Goal: Information Seeking & Learning: Learn about a topic

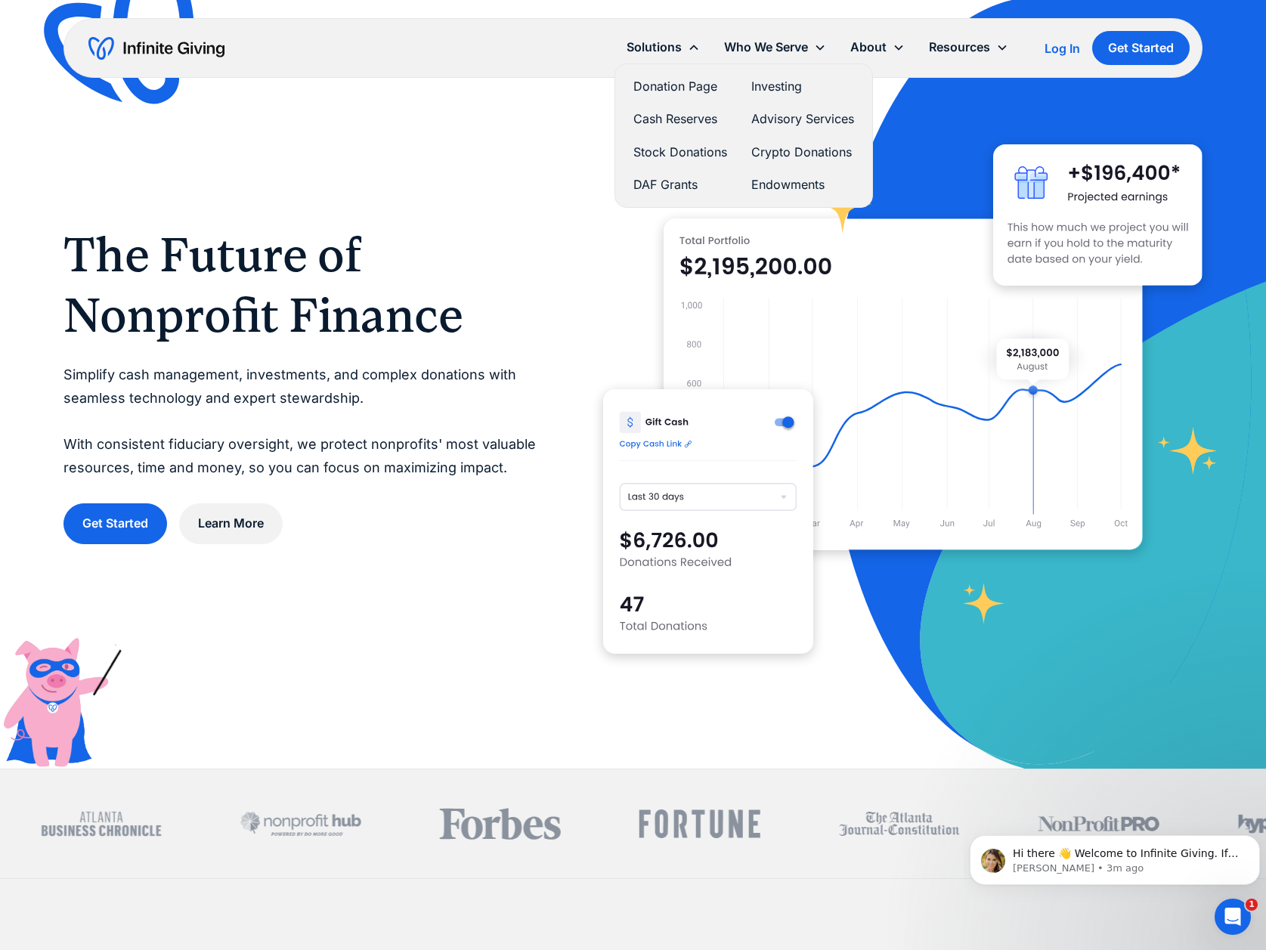
click at [647, 185] on link "DAF Grants" at bounding box center [680, 185] width 94 height 20
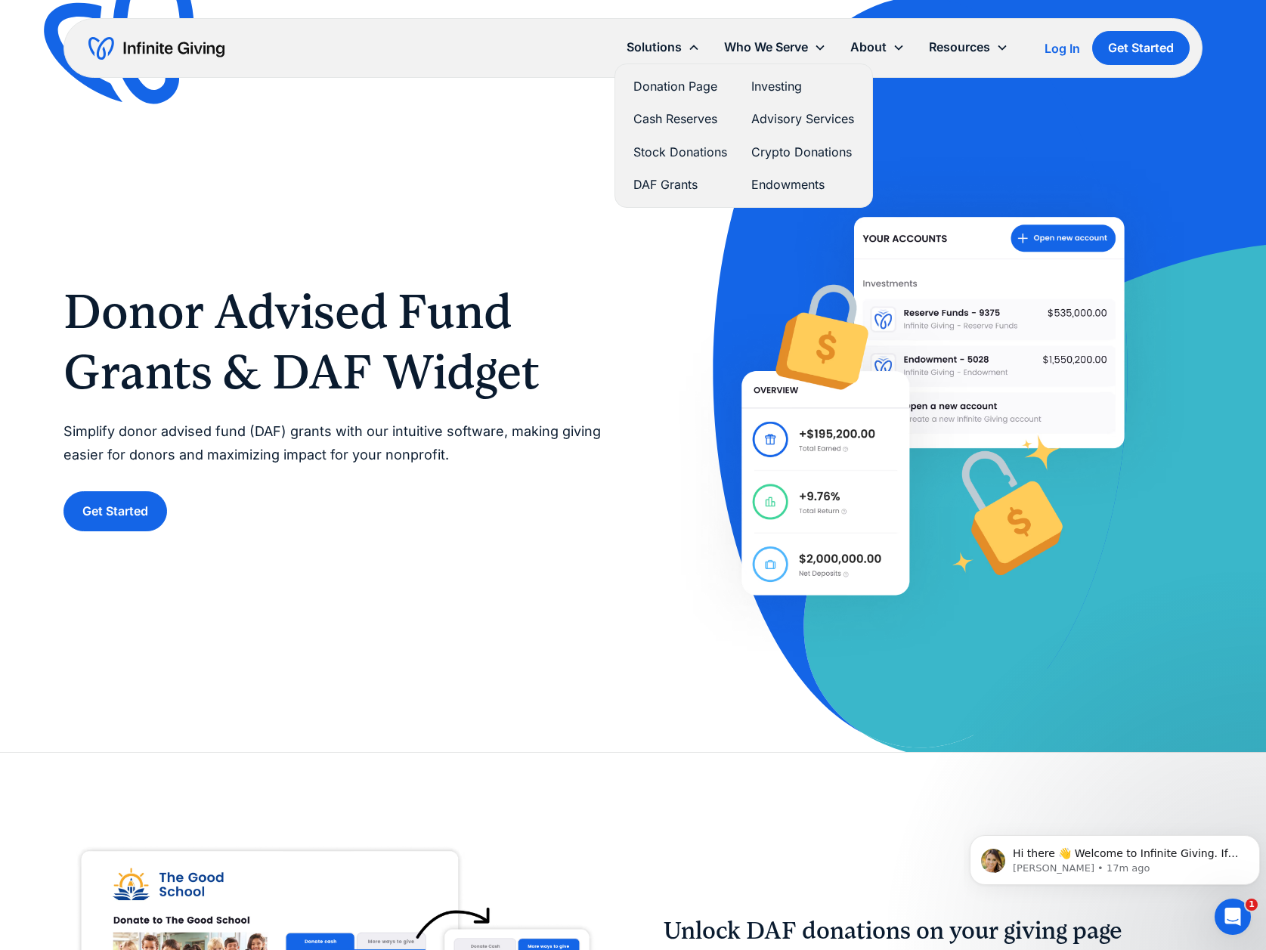
click at [769, 84] on link "Investing" at bounding box center [802, 86] width 103 height 20
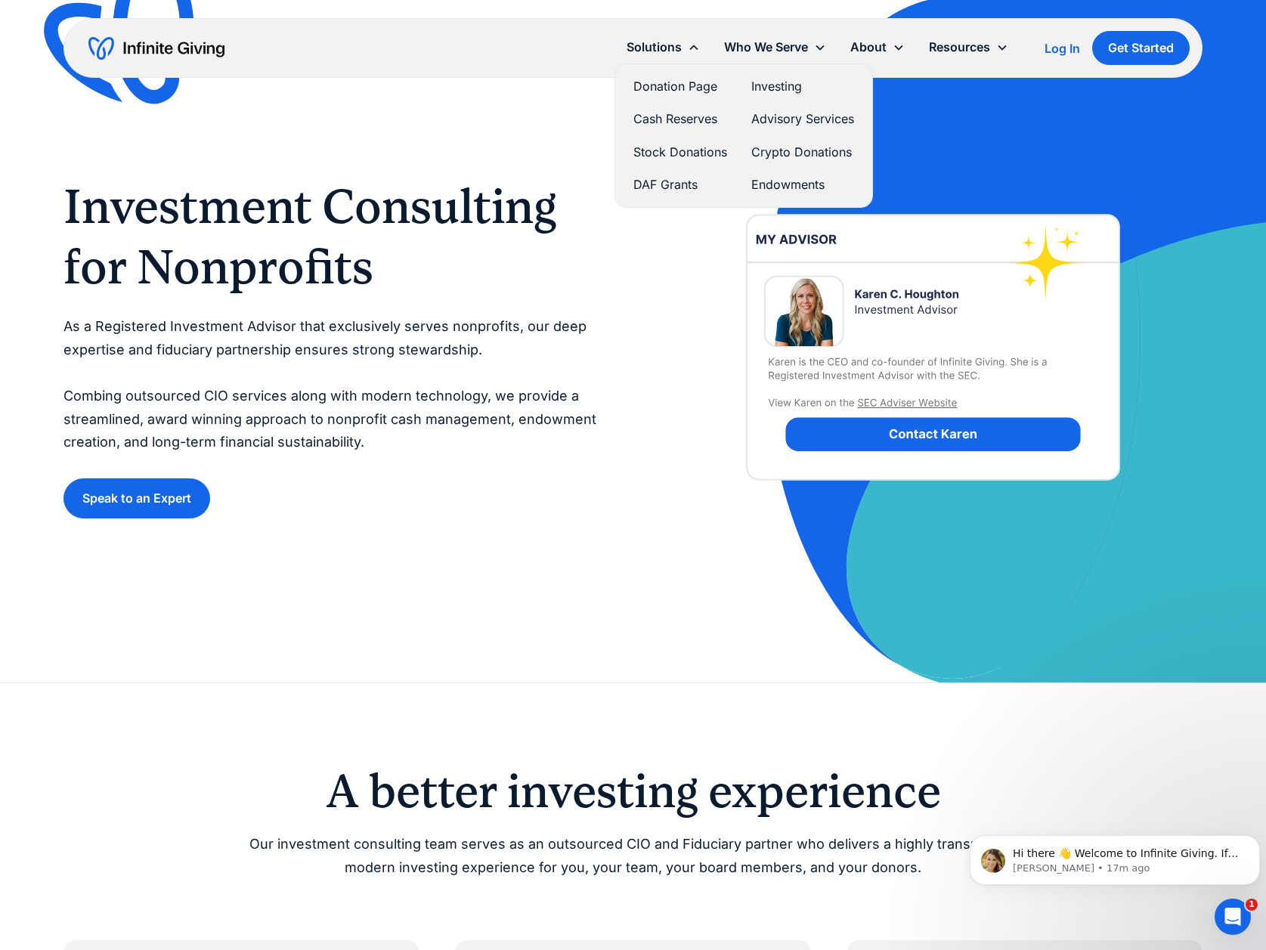
click at [658, 118] on link "Cash Reserves" at bounding box center [680, 119] width 94 height 20
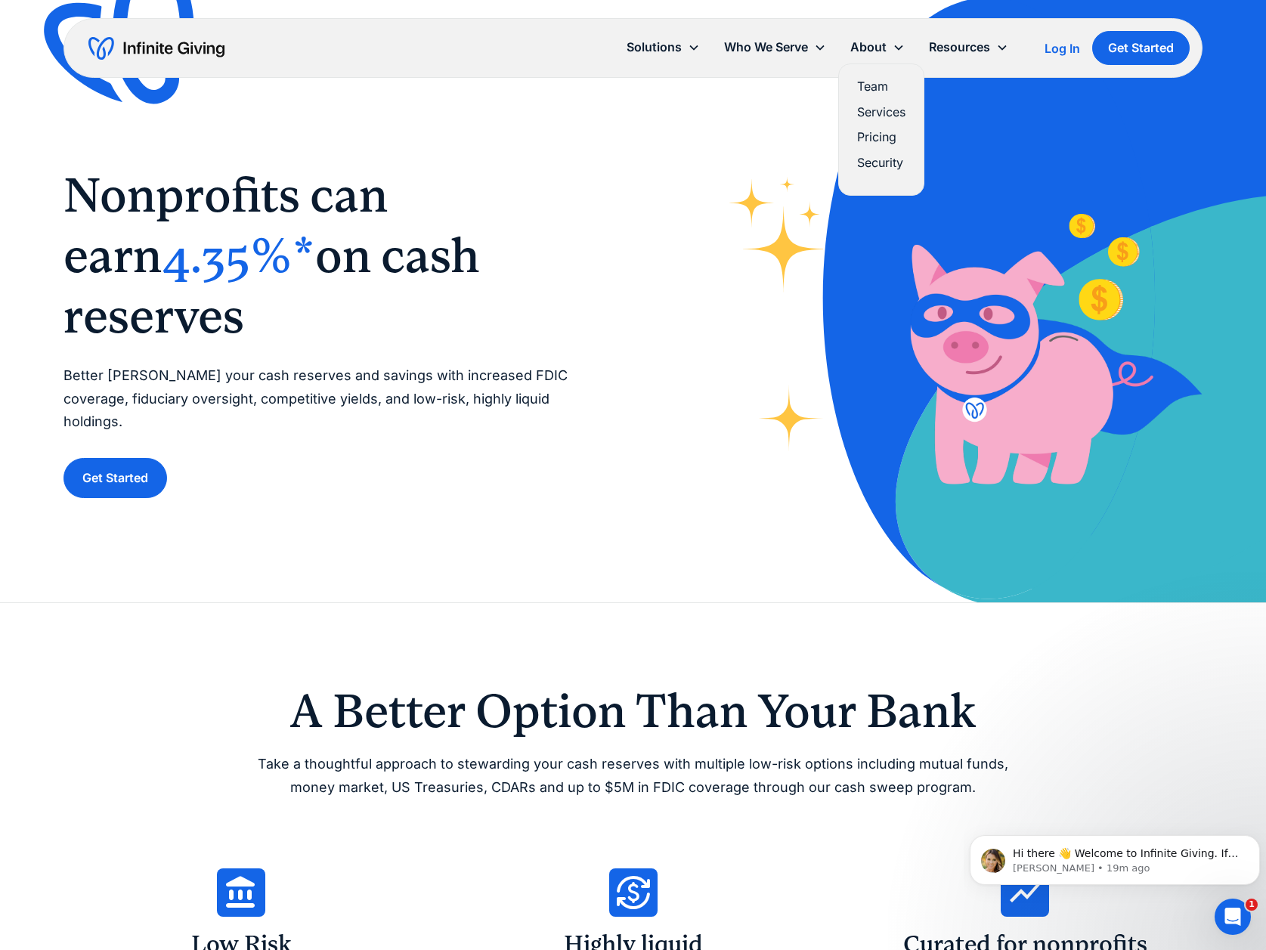
click at [868, 50] on div "About" at bounding box center [868, 47] width 36 height 20
click at [868, 111] on link "Services" at bounding box center [881, 112] width 48 height 20
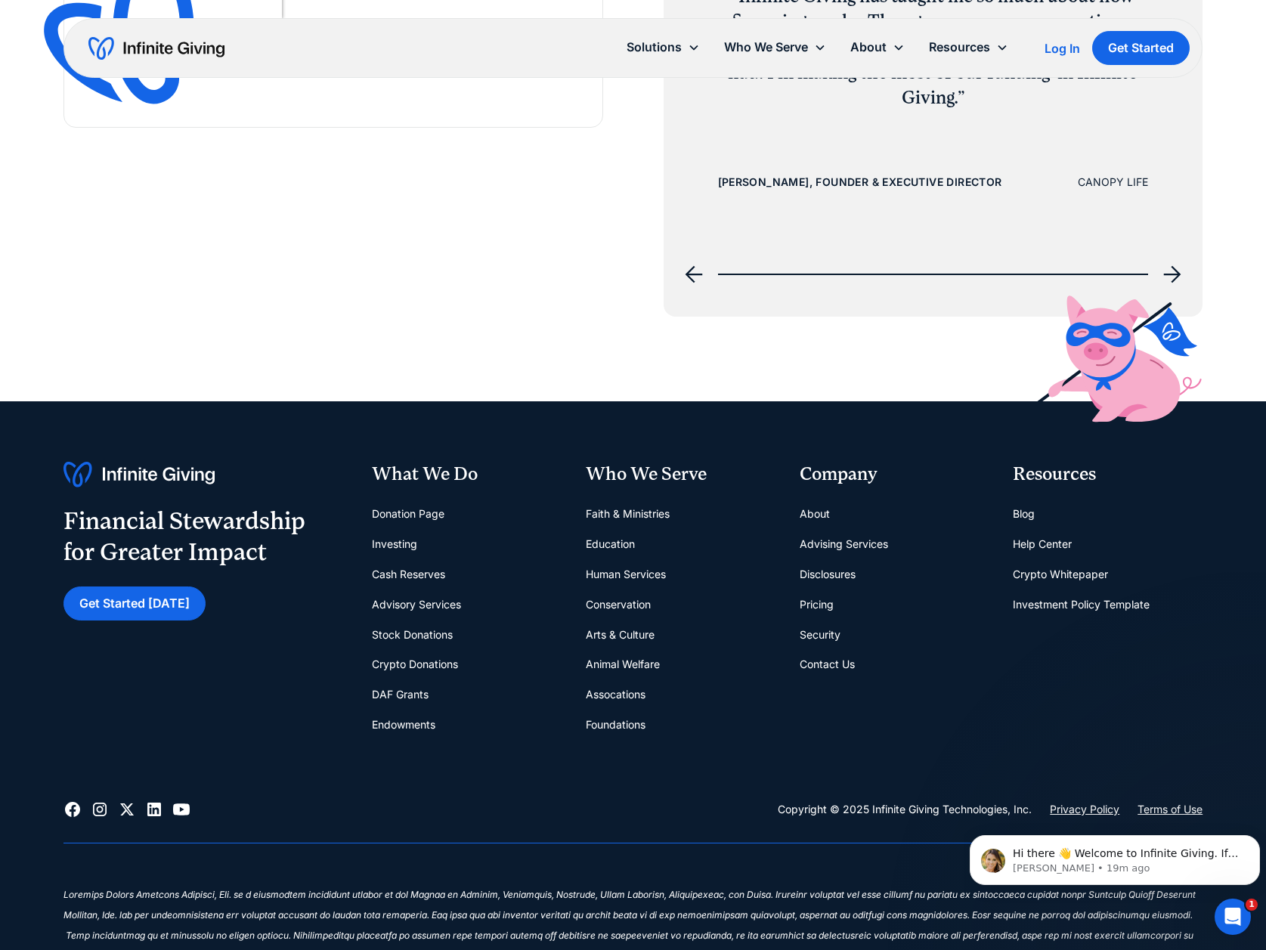
scroll to position [2316, 0]
click at [816, 508] on link "About" at bounding box center [815, 513] width 30 height 30
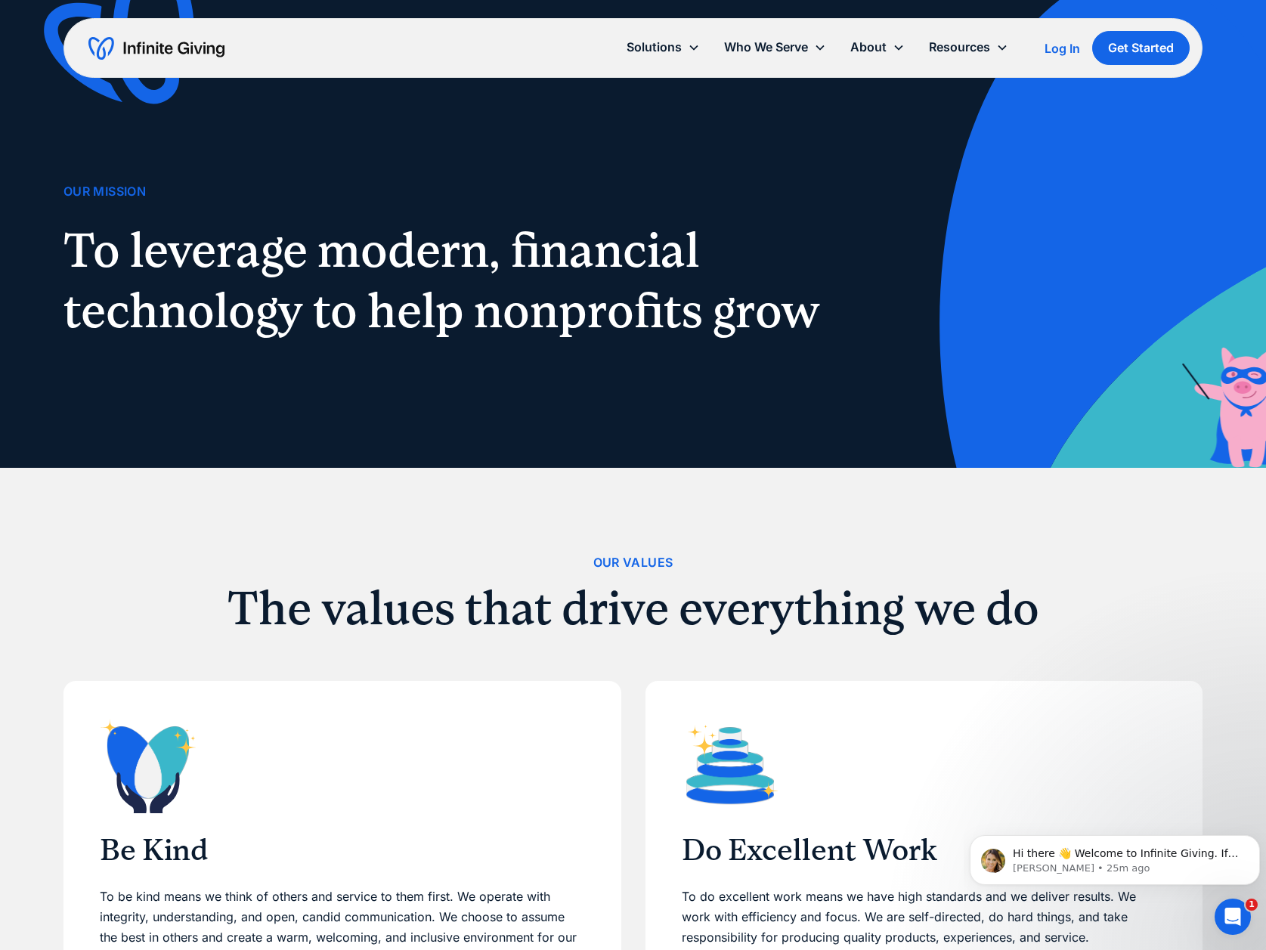
click at [197, 44] on img "home" at bounding box center [156, 48] width 136 height 24
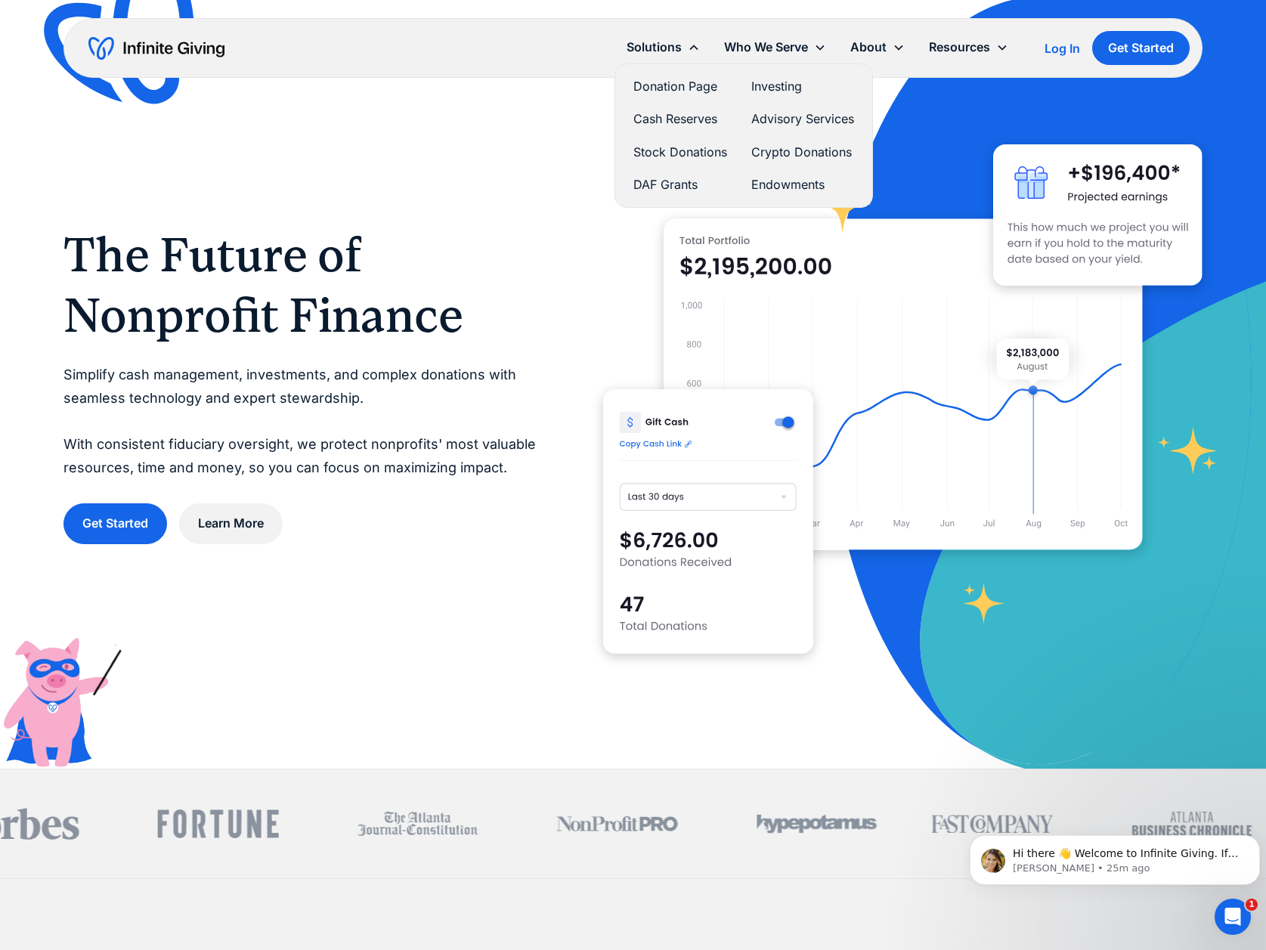
click at [655, 119] on link "Cash Reserves" at bounding box center [680, 119] width 94 height 20
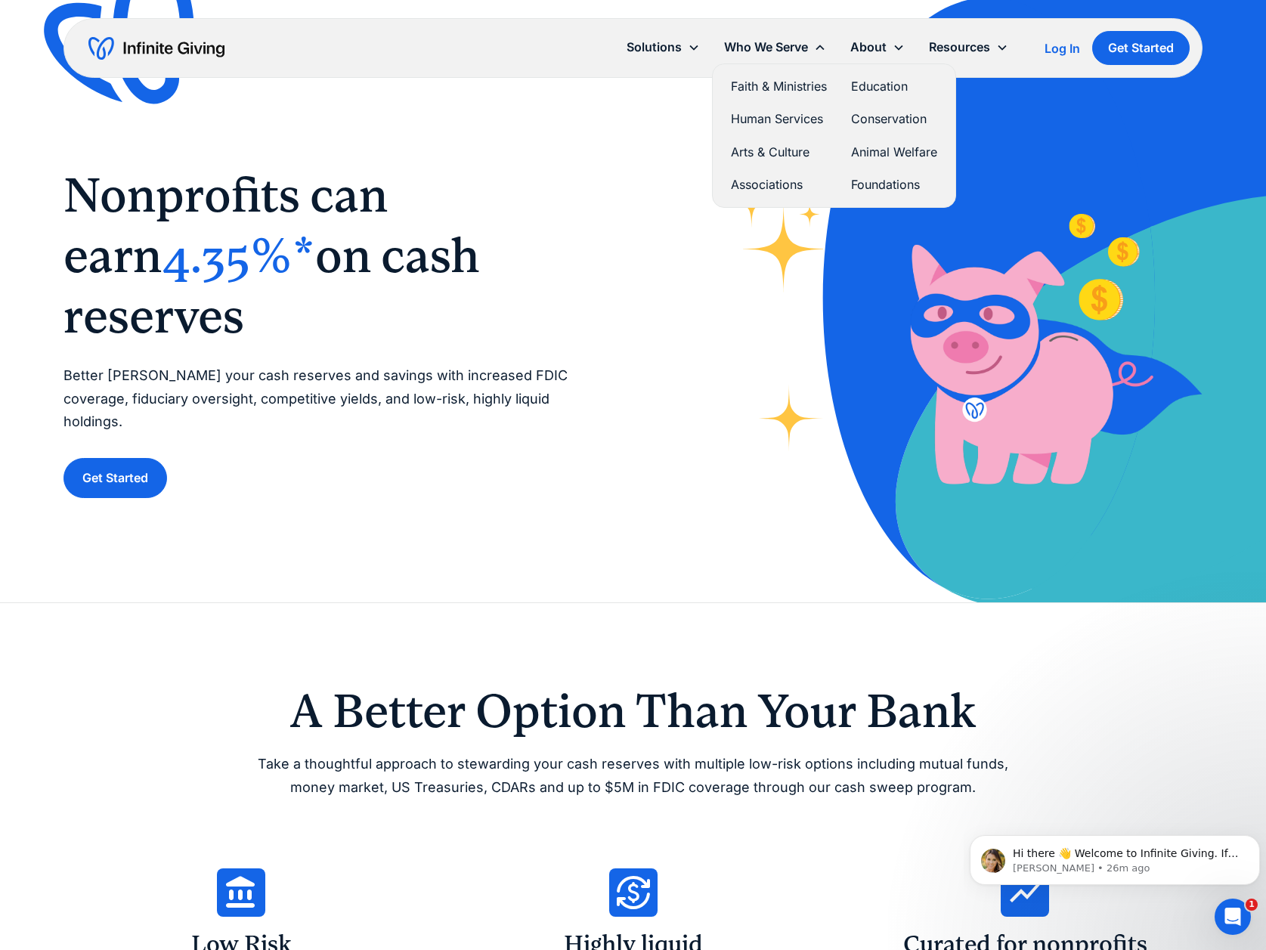
click at [884, 80] on link "Education" at bounding box center [894, 86] width 86 height 20
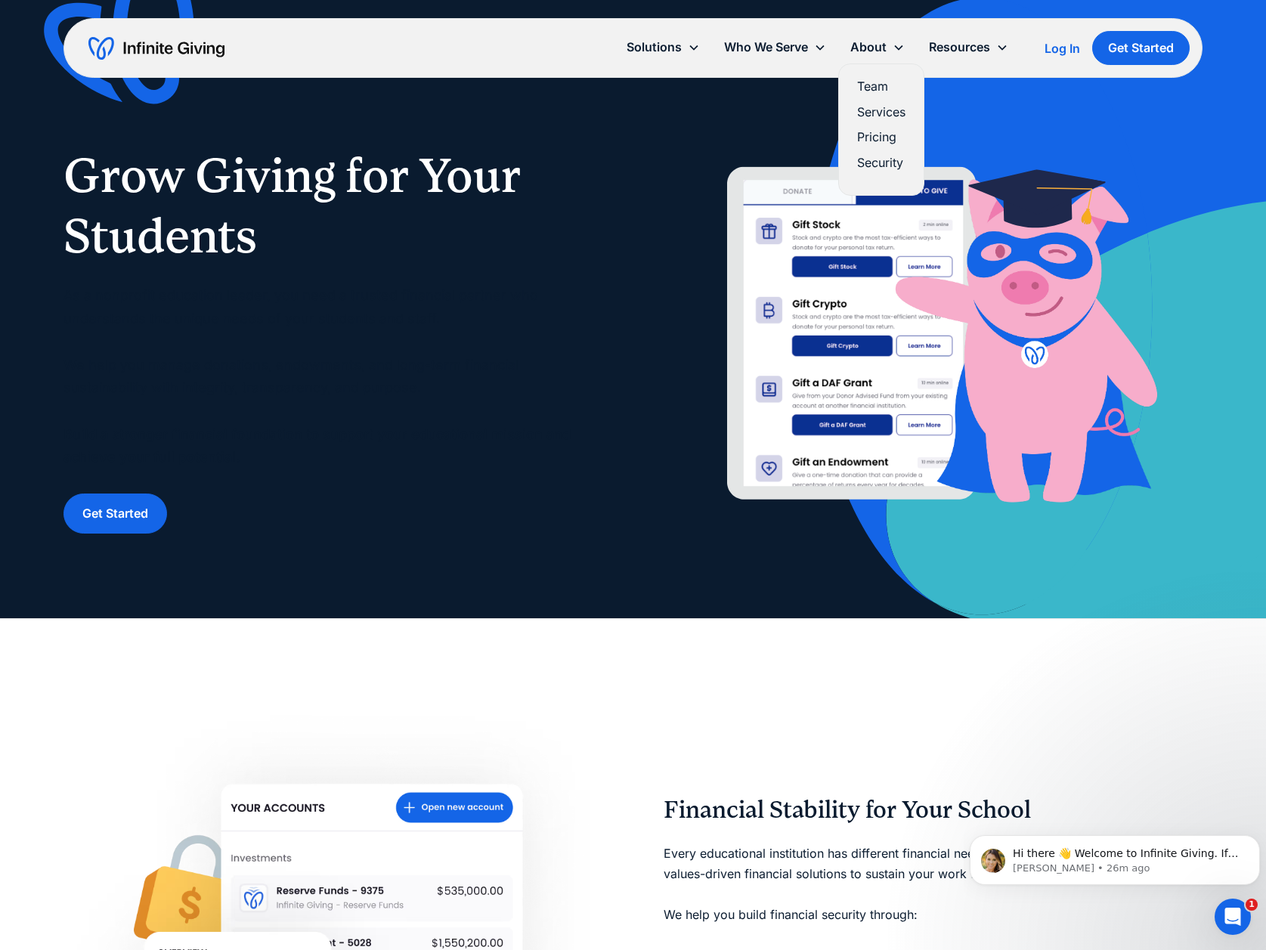
click at [888, 136] on link "Pricing" at bounding box center [881, 137] width 48 height 20
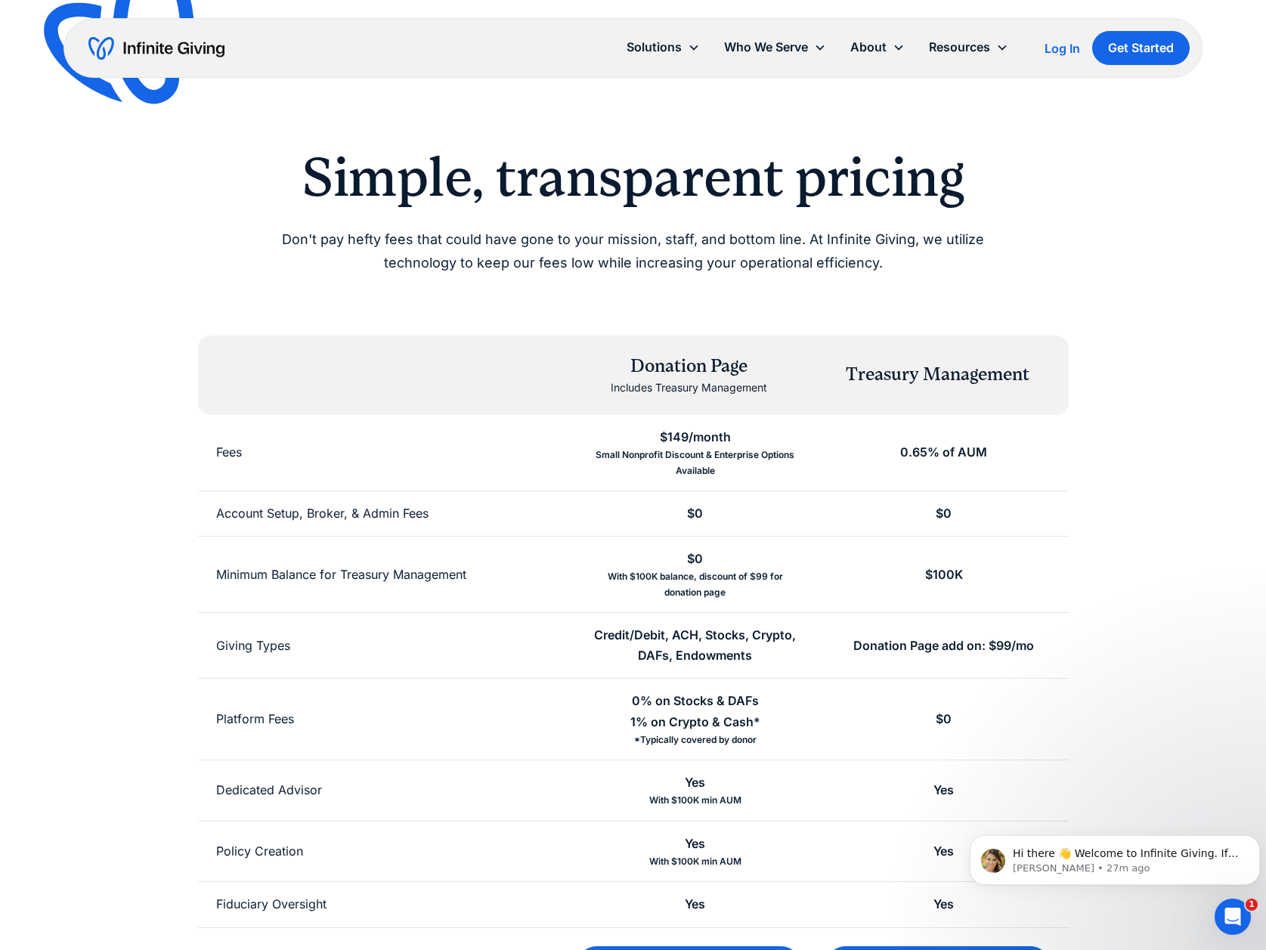
drag, startPoint x: 1167, startPoint y: 311, endPoint x: 829, endPoint y: 577, distance: 430.0
click at [829, 577] on div "$100K" at bounding box center [943, 575] width 249 height 76
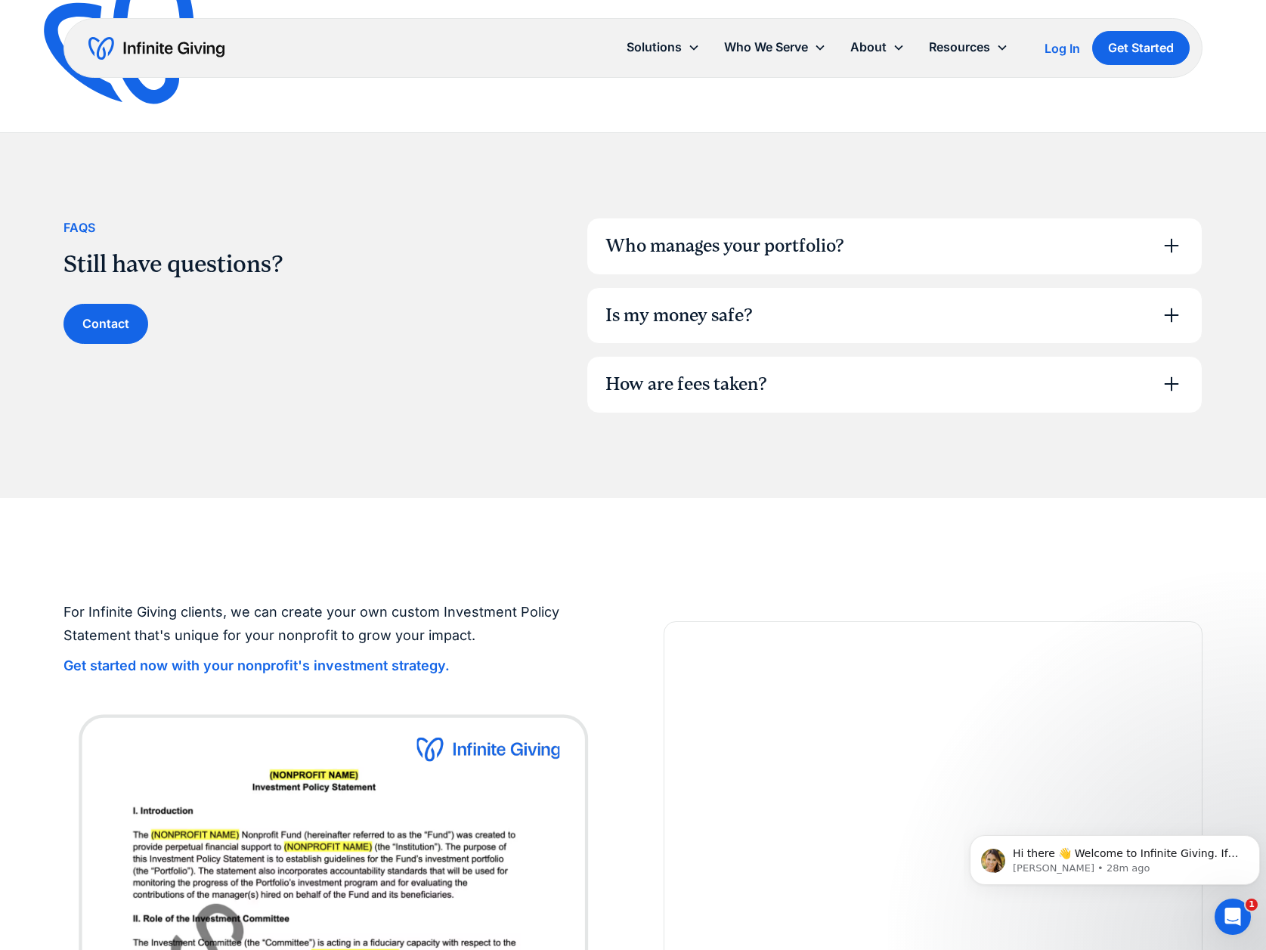
scroll to position [1006, 0]
click at [882, 312] on div "Is my money safe?" at bounding box center [894, 315] width 615 height 56
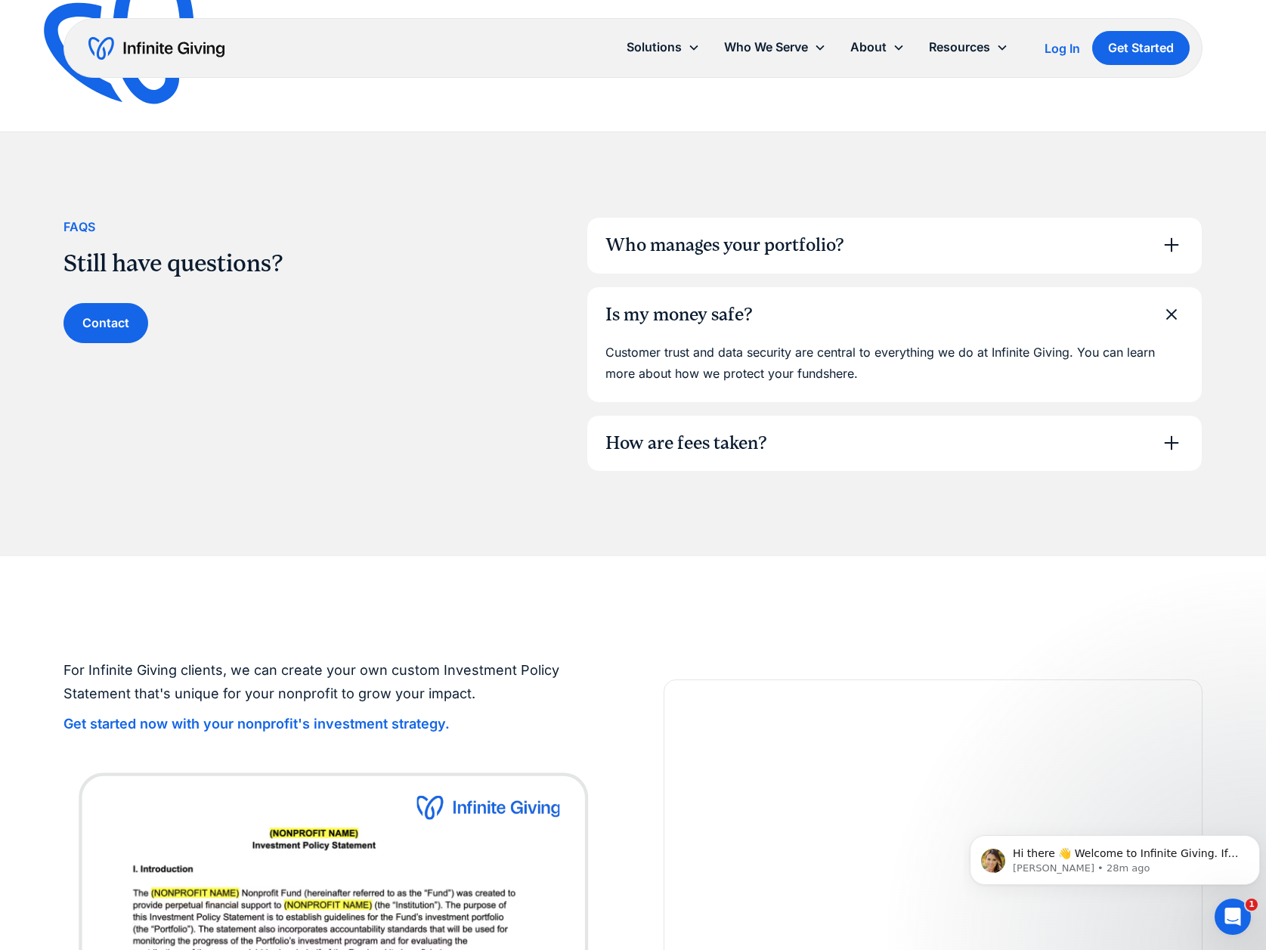
click at [835, 447] on div "How are fees taken?" at bounding box center [894, 444] width 615 height 56
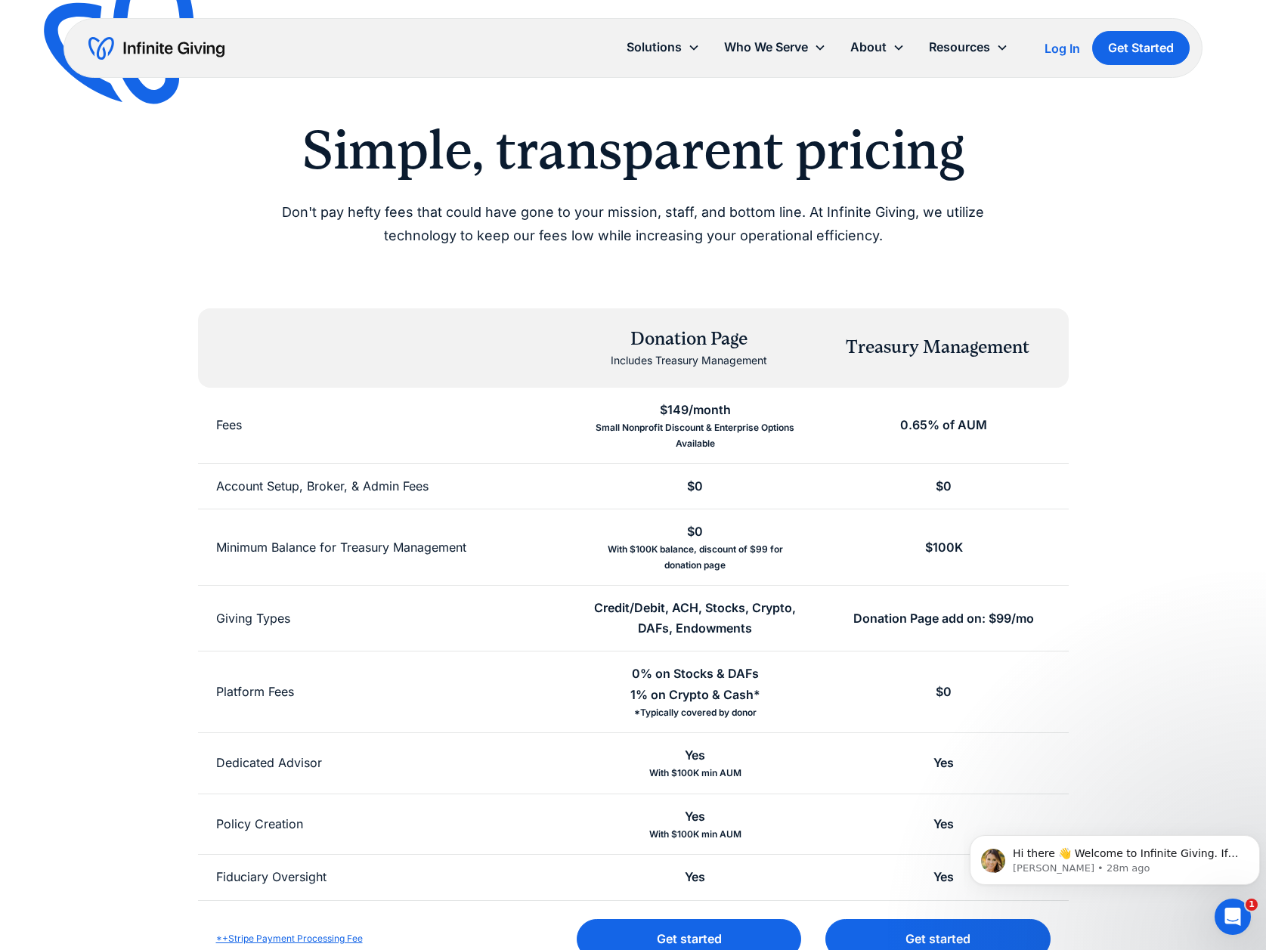
scroll to position [0, 0]
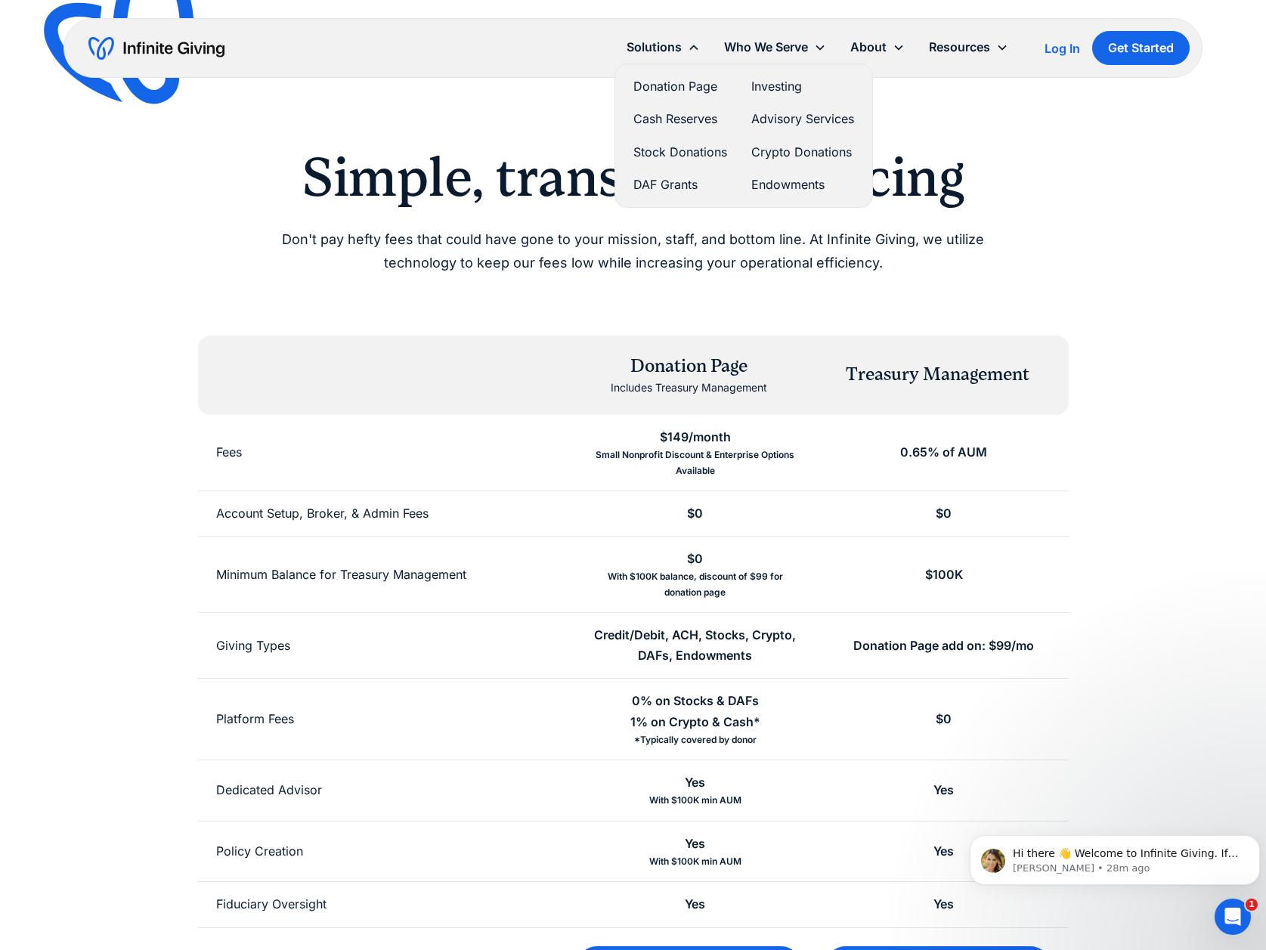
click at [658, 182] on link "DAF Grants" at bounding box center [680, 185] width 94 height 20
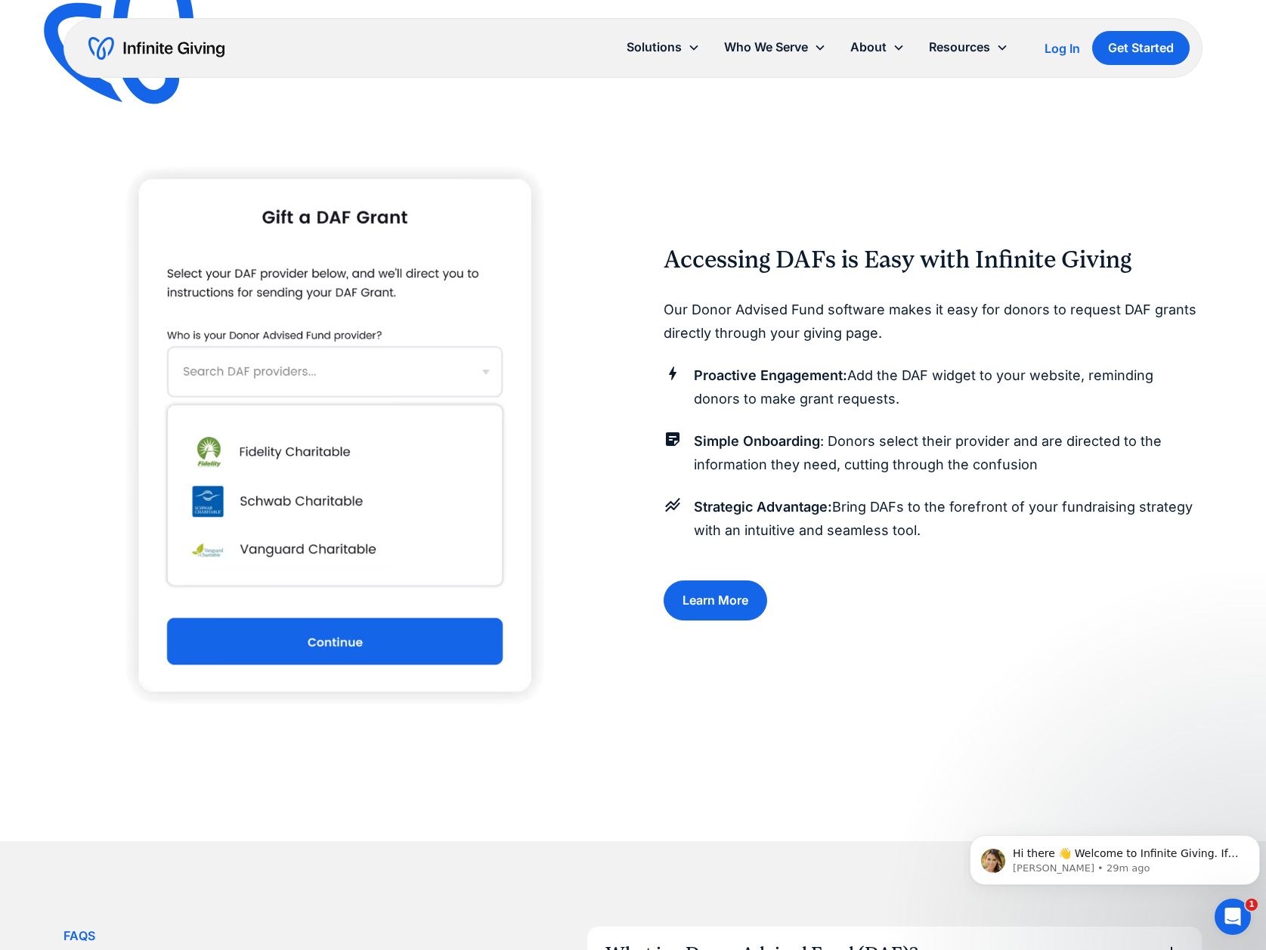
scroll to position [1610, 0]
click at [329, 366] on img at bounding box center [333, 432] width 432 height 648
click at [327, 375] on img at bounding box center [333, 432] width 432 height 648
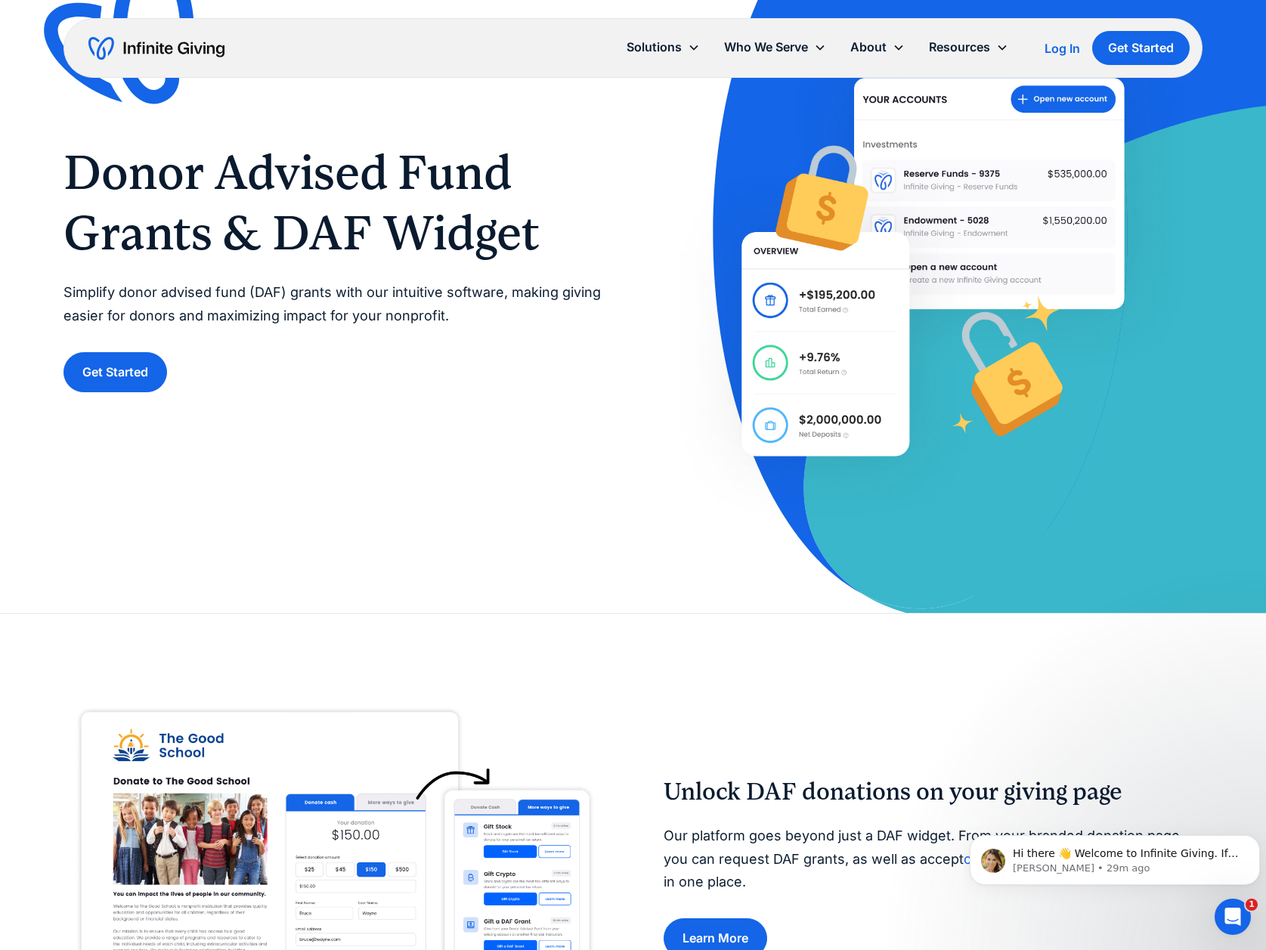
scroll to position [0, 0]
